Goal: Information Seeking & Learning: Learn about a topic

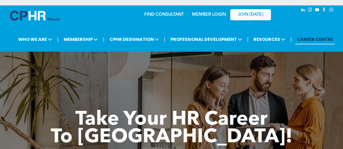
click at [206, 15] on link "MEMBER LOGIN" at bounding box center [209, 14] width 34 height 4
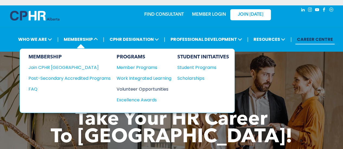
click at [142, 88] on div "Volunteer Opportunities" at bounding box center [141, 89] width 49 height 7
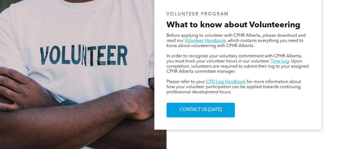
scroll to position [326, 0]
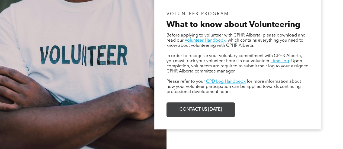
click at [200, 112] on span "CONTACT US [DATE]" at bounding box center [201, 110] width 46 height 11
click at [199, 110] on span "CONTACT US [DATE]" at bounding box center [201, 110] width 46 height 11
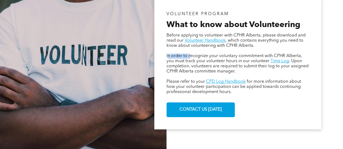
drag, startPoint x: 167, startPoint y: 57, endPoint x: 191, endPoint y: 59, distance: 24.0
click at [191, 59] on span "In order to recognize your voluntary commitment with CPHR Alberta, you must tra…" at bounding box center [235, 58] width 136 height 9
click at [177, 70] on span ". Upon completion, volunteers are required to submit their log to your assigned…" at bounding box center [238, 66] width 142 height 15
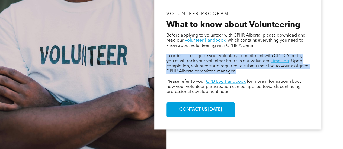
drag, startPoint x: 167, startPoint y: 57, endPoint x: 240, endPoint y: 73, distance: 75.3
click at [240, 73] on p "In order to recognize your voluntary commitment with CPHR Alberta, you must tra…" at bounding box center [238, 64] width 143 height 21
copy p "In order to recognize your voluntary commitment with CPHR Alberta, you must tra…"
drag, startPoint x: 168, startPoint y: 84, endPoint x: 234, endPoint y: 95, distance: 67.1
click at [234, 95] on p "Please refer to your CPD Log Handbook for more information about how your volun…" at bounding box center [238, 86] width 143 height 15
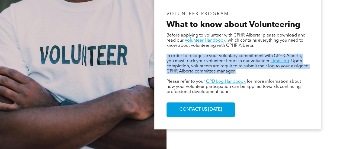
copy p "lease refer to your CPD Log Handbook for more information about how your volunt…"
